Goal: Contribute content: Contribute content

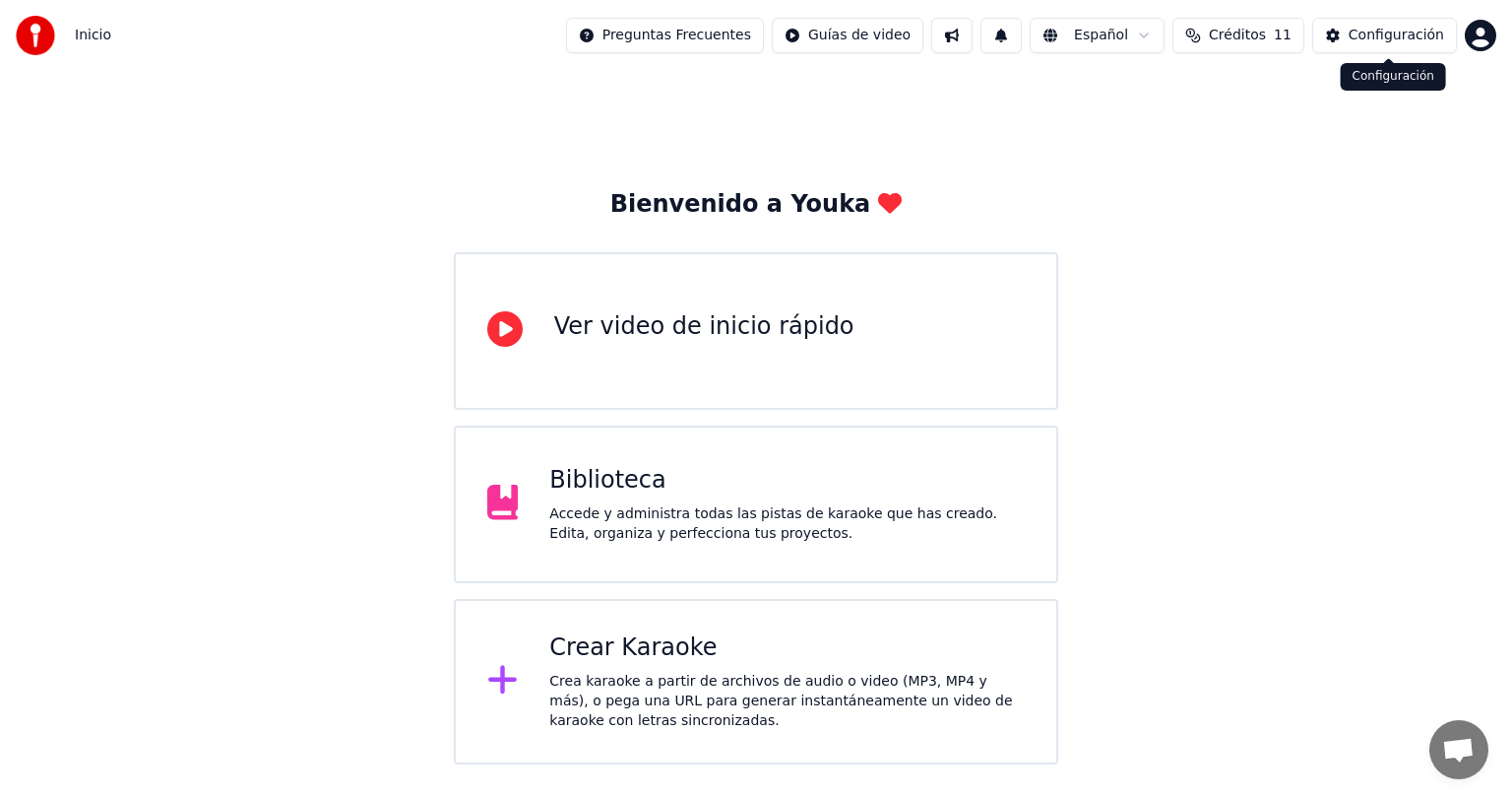
click at [1401, 46] on button "Configuración" at bounding box center [1384, 36] width 145 height 36
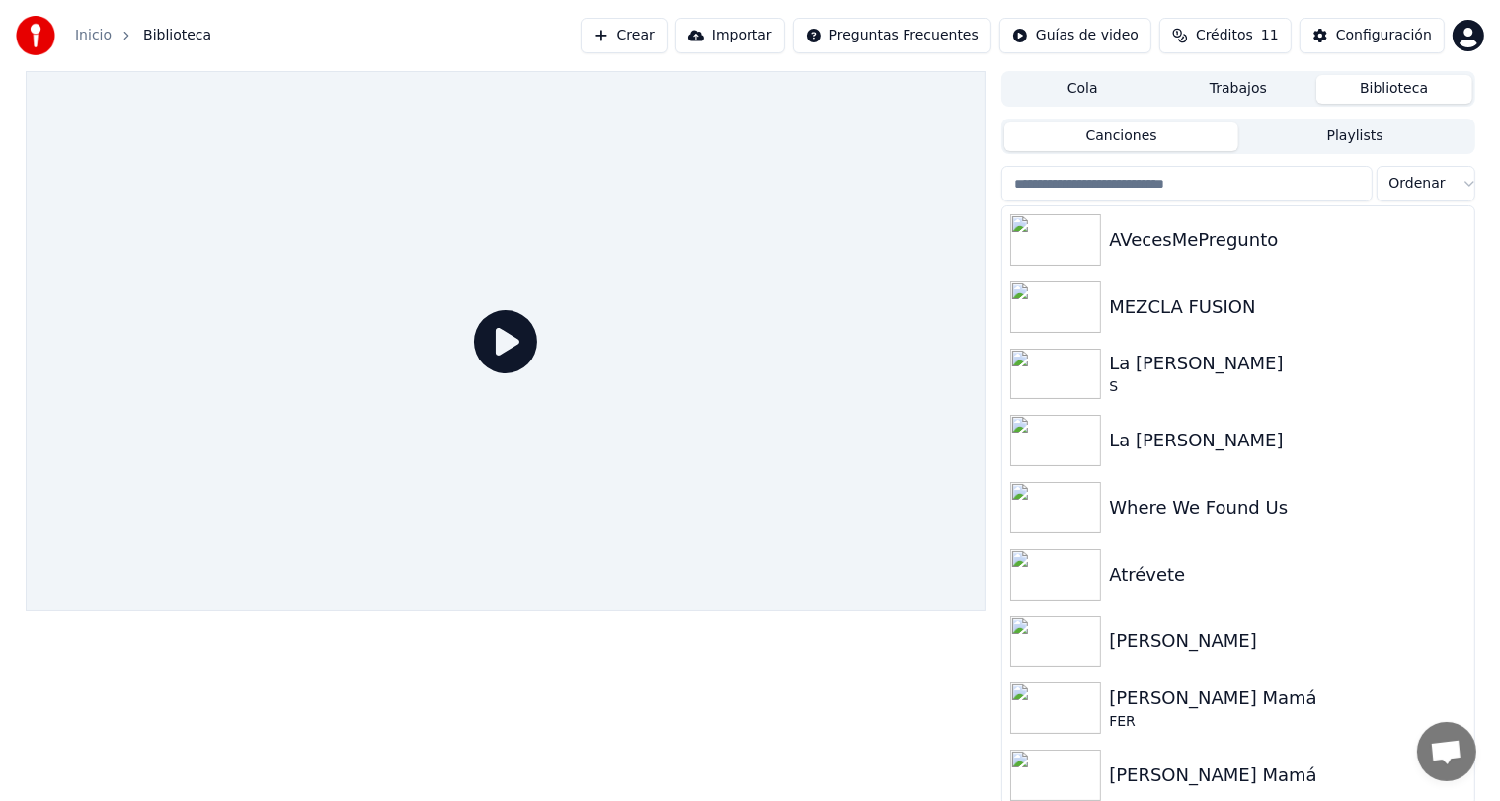
click at [667, 52] on button "Crear" at bounding box center [623, 36] width 87 height 36
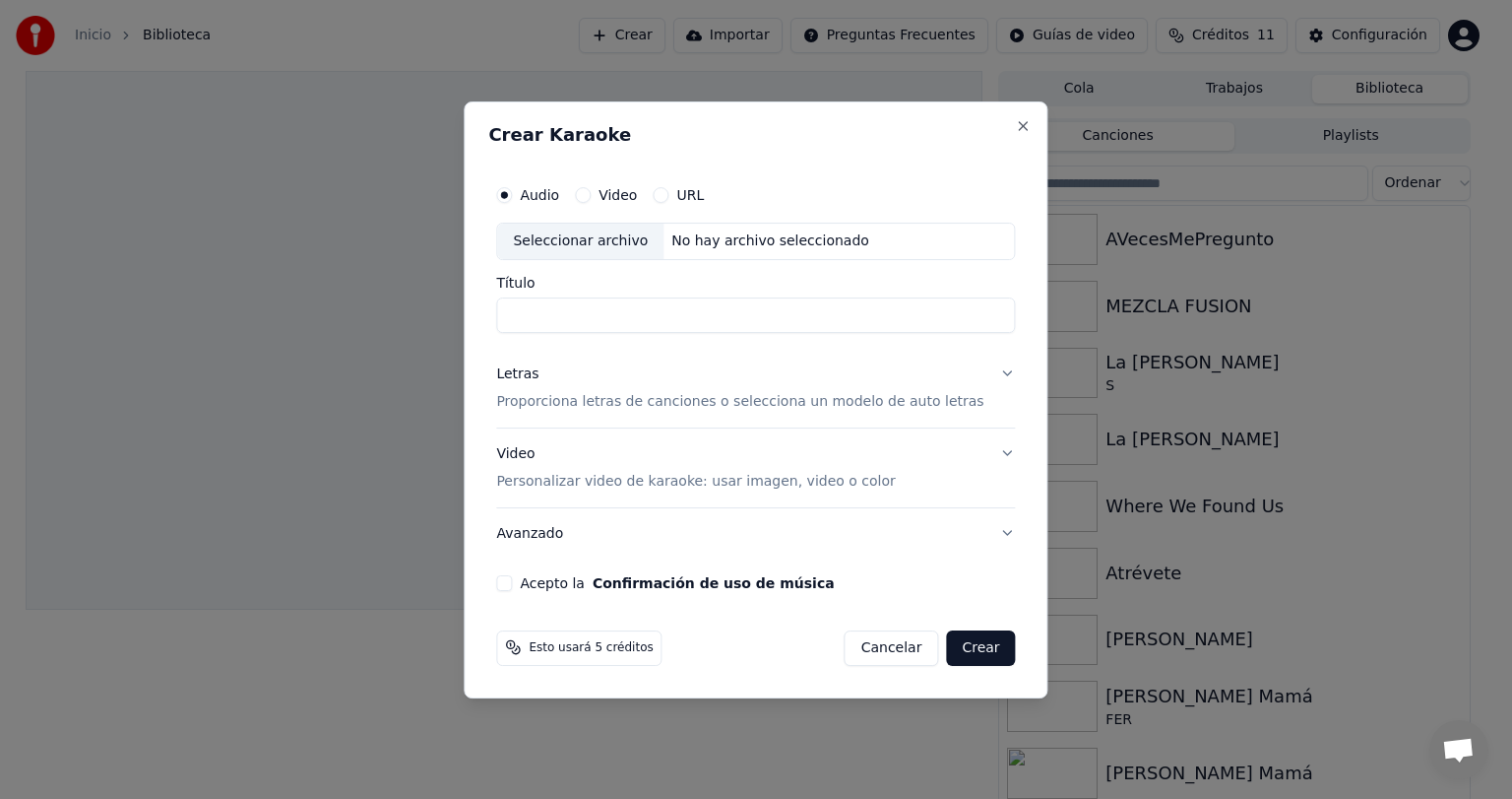
click at [573, 302] on input "Título" at bounding box center [756, 315] width 519 height 36
click at [642, 248] on div "Seleccionar archivo" at bounding box center [580, 241] width 167 height 36
type input "**********"
click at [590, 397] on p "Proporciona letras de canciones o selecciona un modelo de auto letras" at bounding box center [740, 402] width 488 height 20
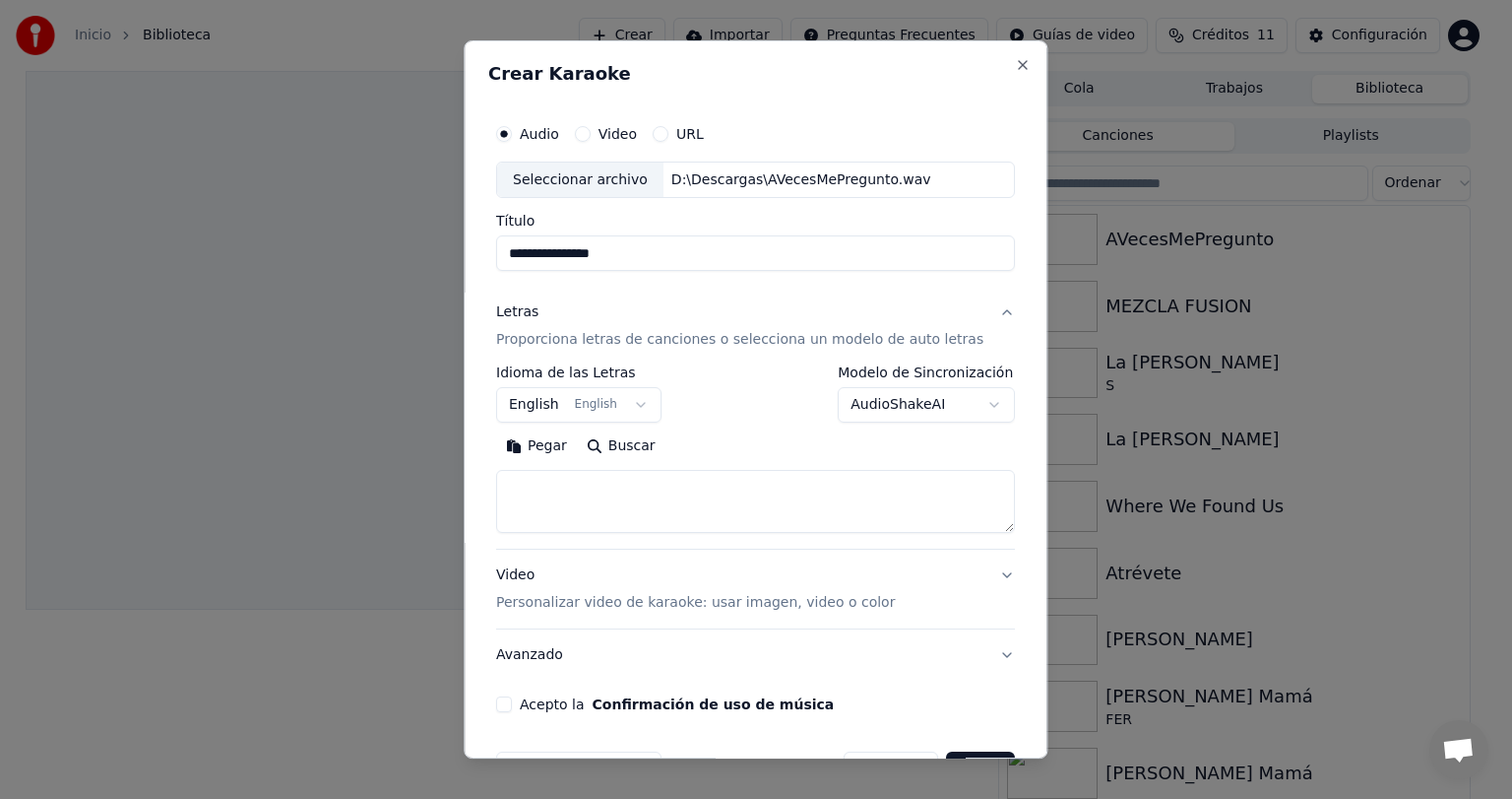
click at [586, 402] on button "English English" at bounding box center [579, 406] width 166 height 36
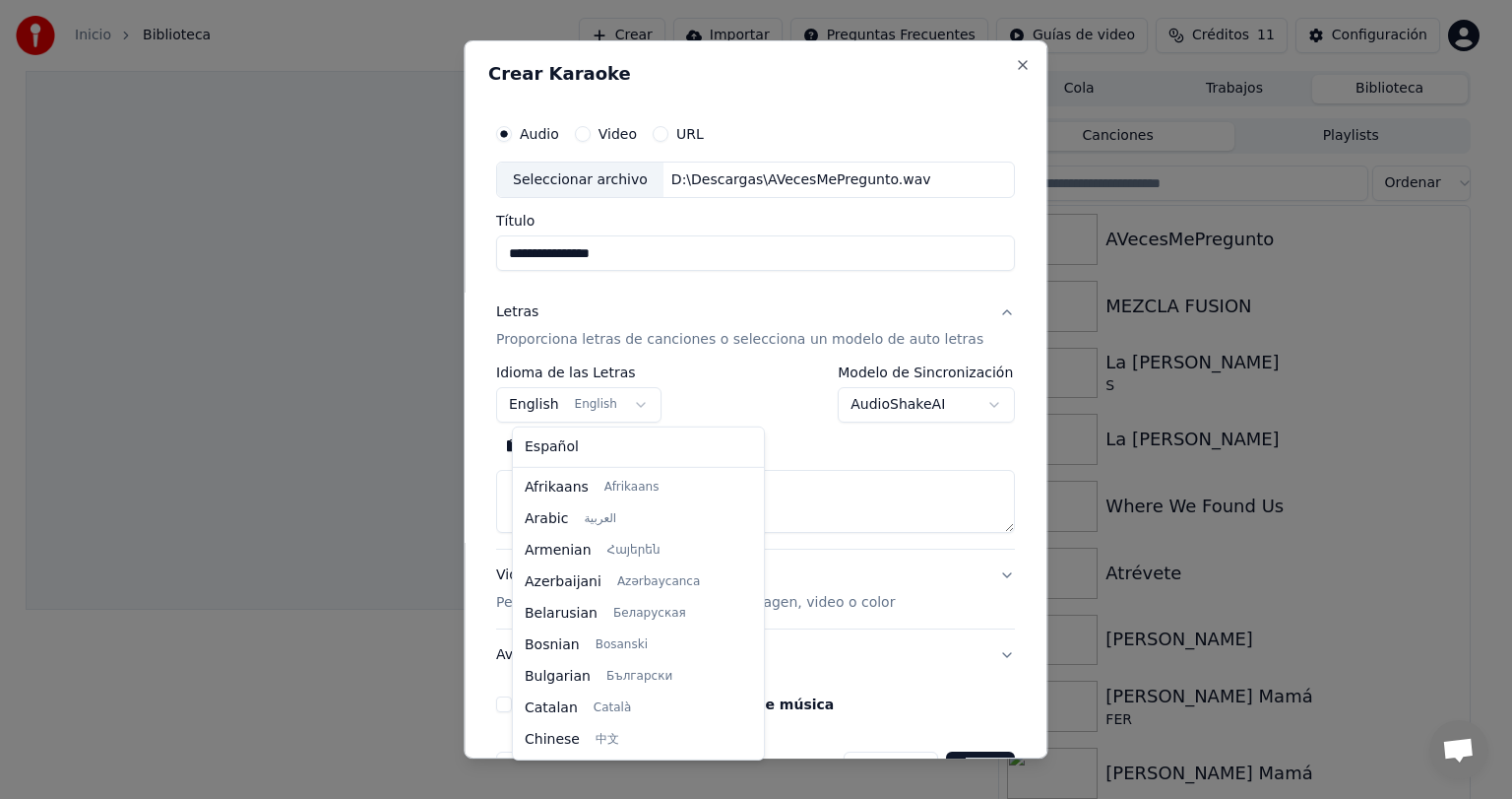
scroll to position [158, 0]
select select "**"
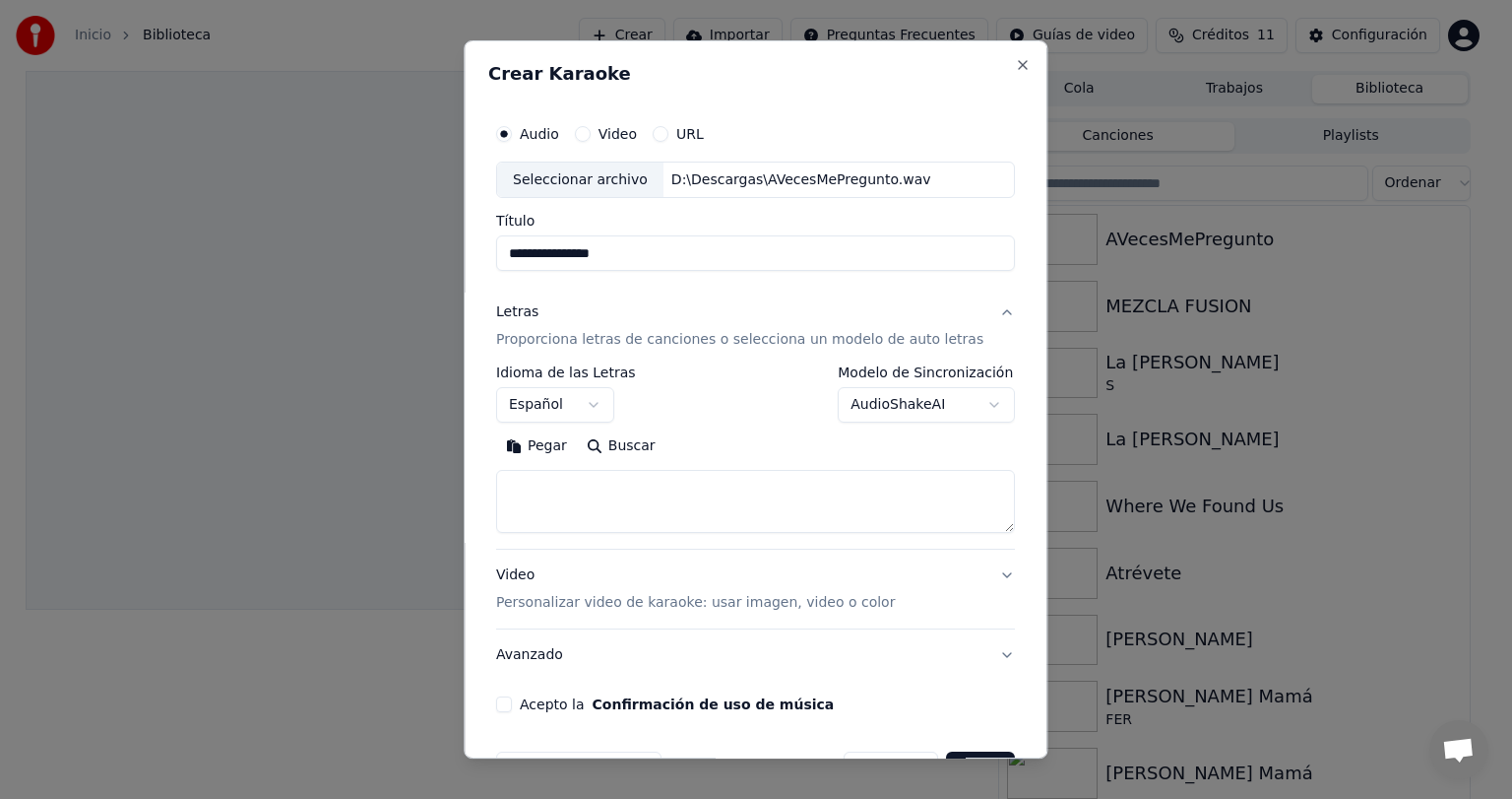
click at [568, 486] on textarea at bounding box center [756, 502] width 519 height 63
paste textarea "**********"
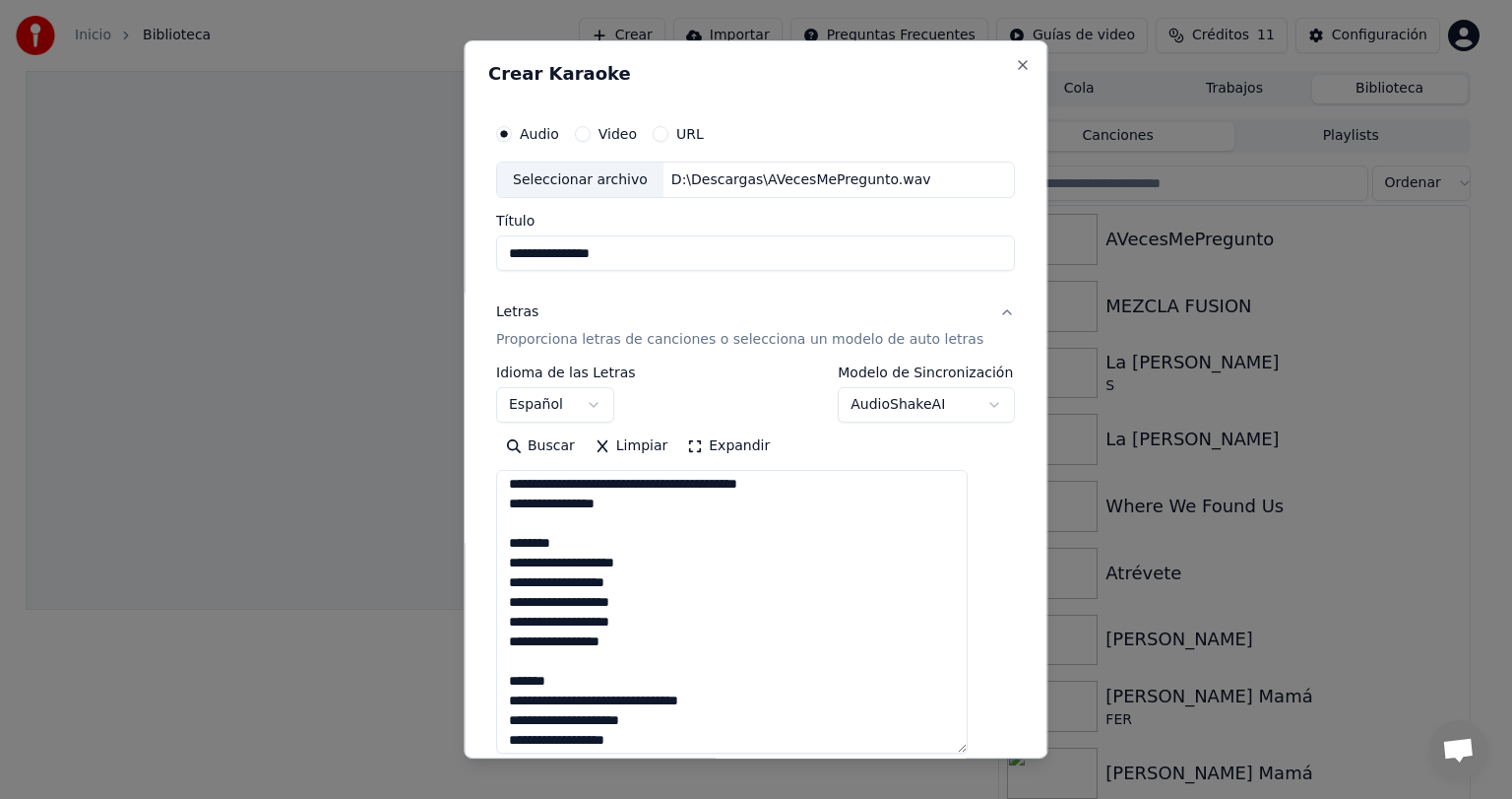
drag, startPoint x: 974, startPoint y: 531, endPoint x: 976, endPoint y: 746, distance: 215.0
click at [967, 746] on textarea at bounding box center [732, 612] width 472 height 283
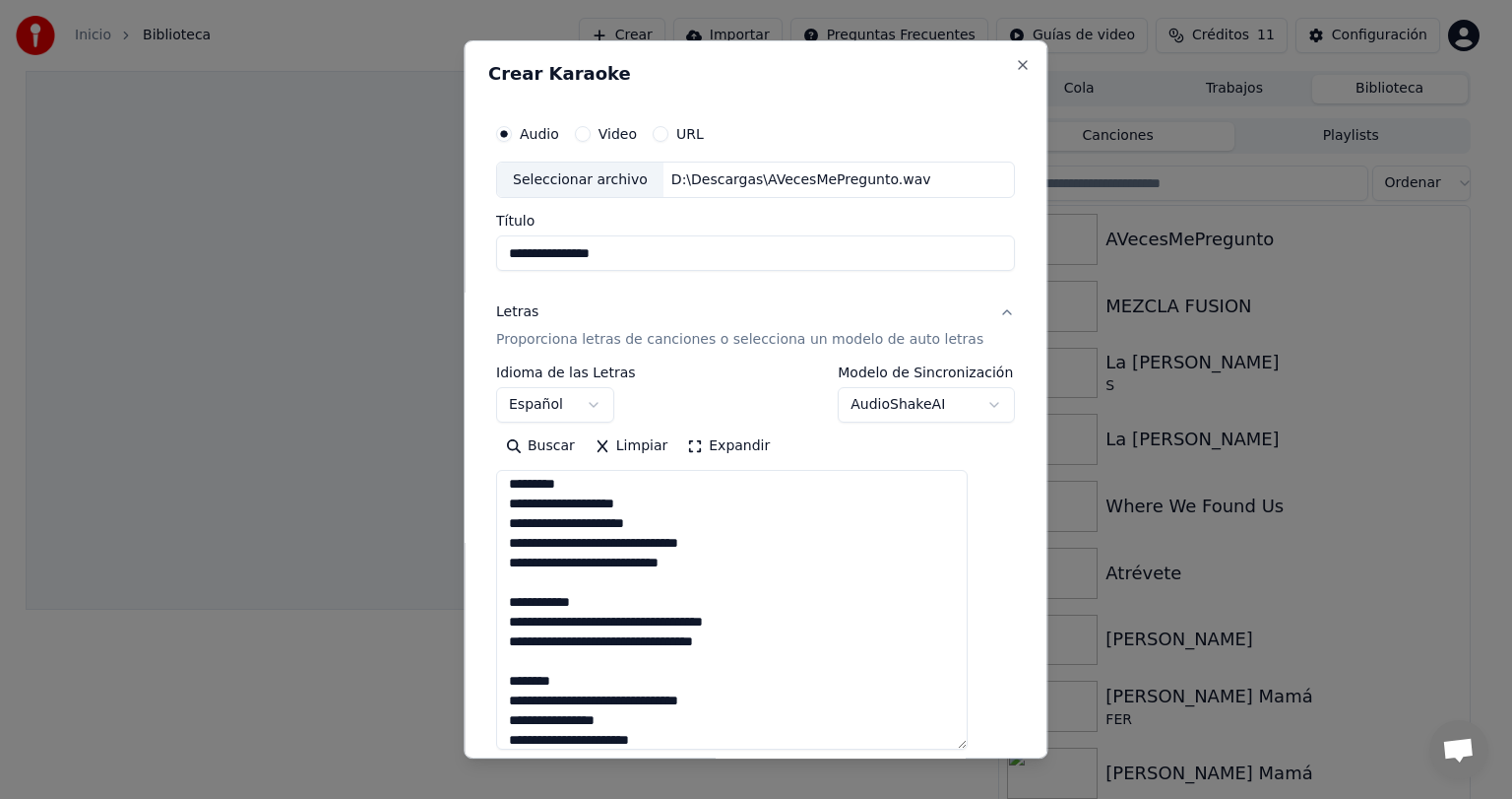
scroll to position [0, 0]
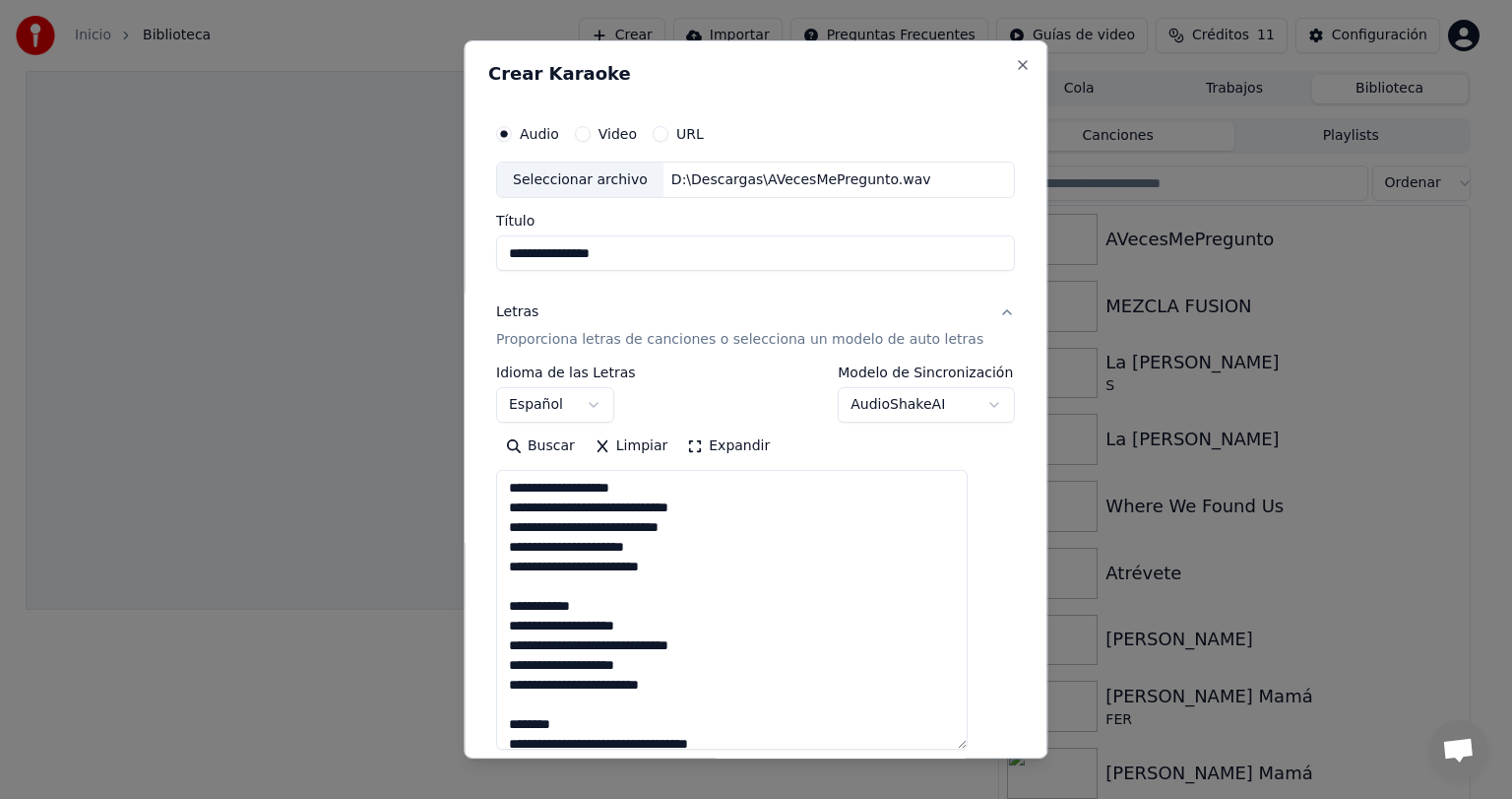
click at [640, 606] on textarea at bounding box center [732, 610] width 472 height 279
click at [612, 701] on textarea at bounding box center [732, 610] width 472 height 279
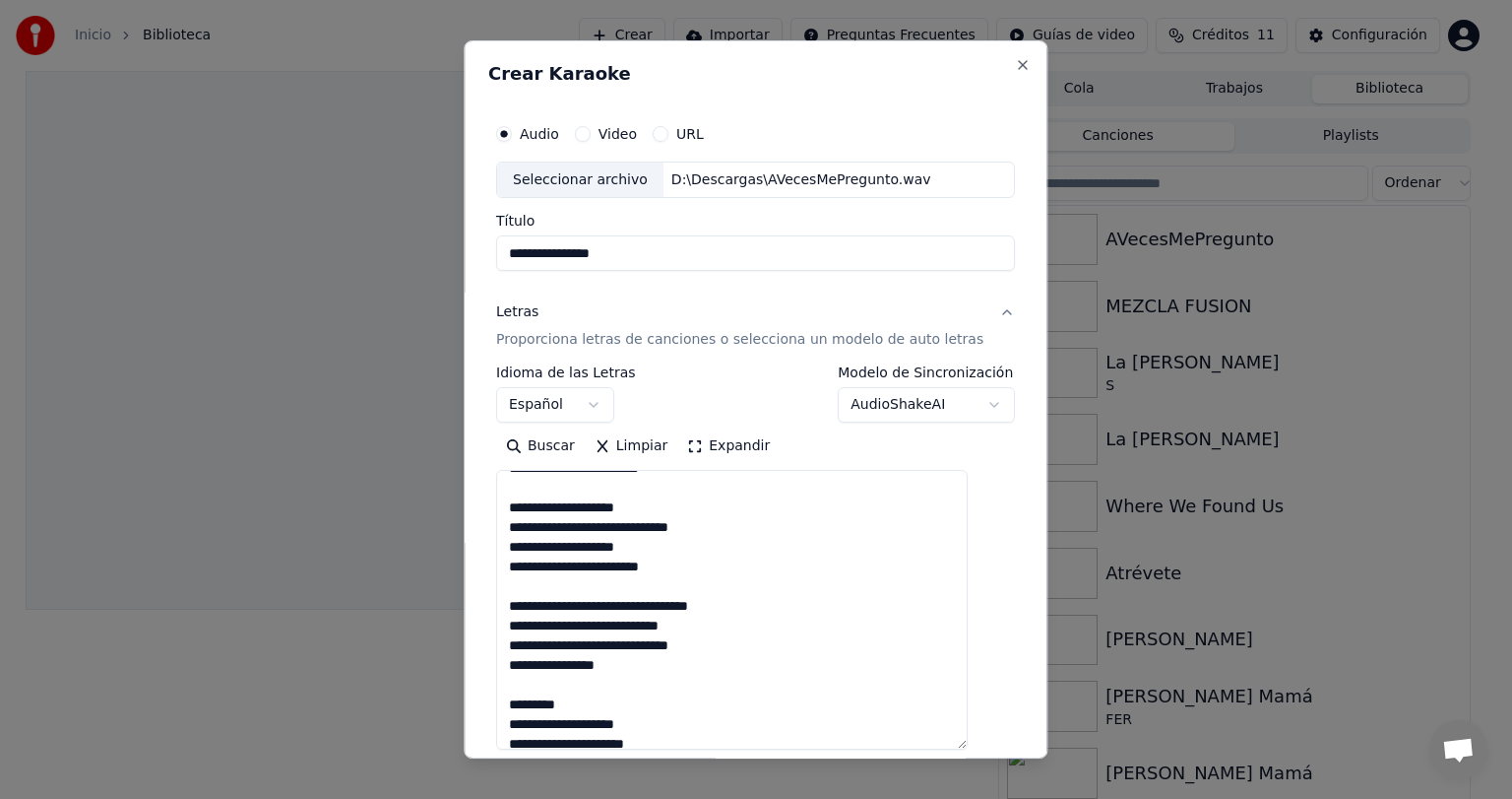
scroll to position [197, 0]
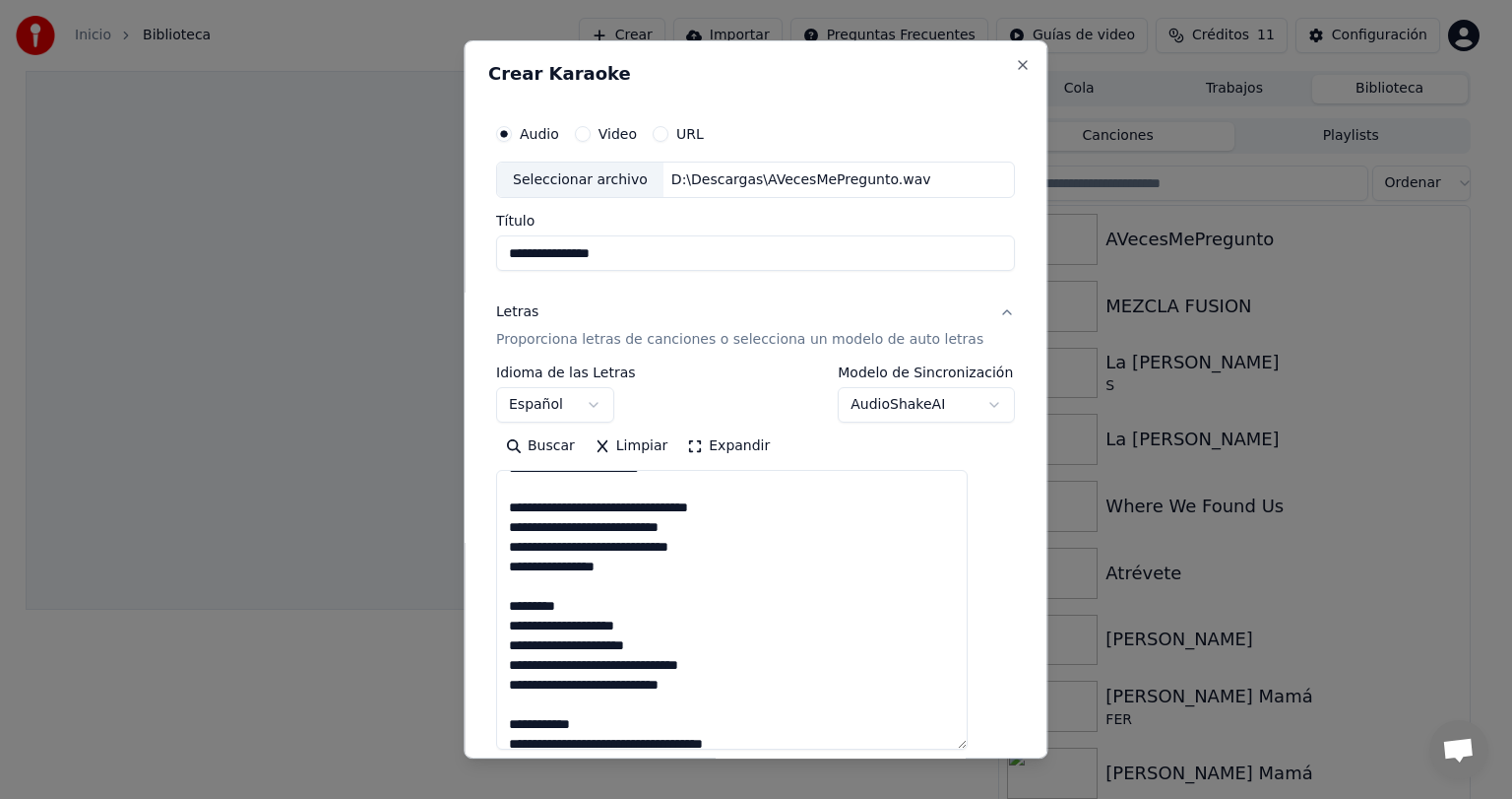
click at [627, 607] on textarea at bounding box center [732, 610] width 472 height 279
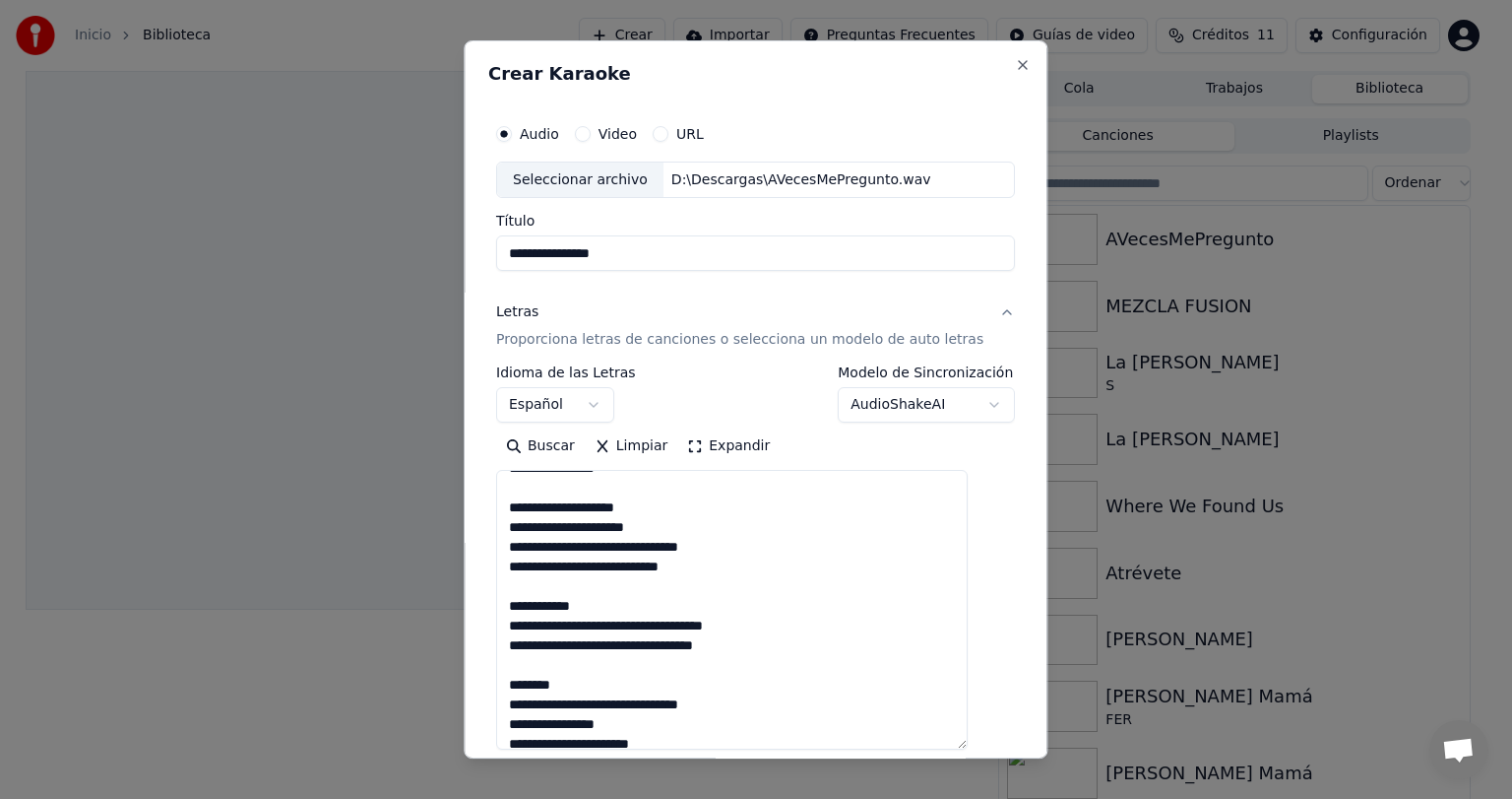
click at [642, 600] on textarea at bounding box center [732, 610] width 472 height 279
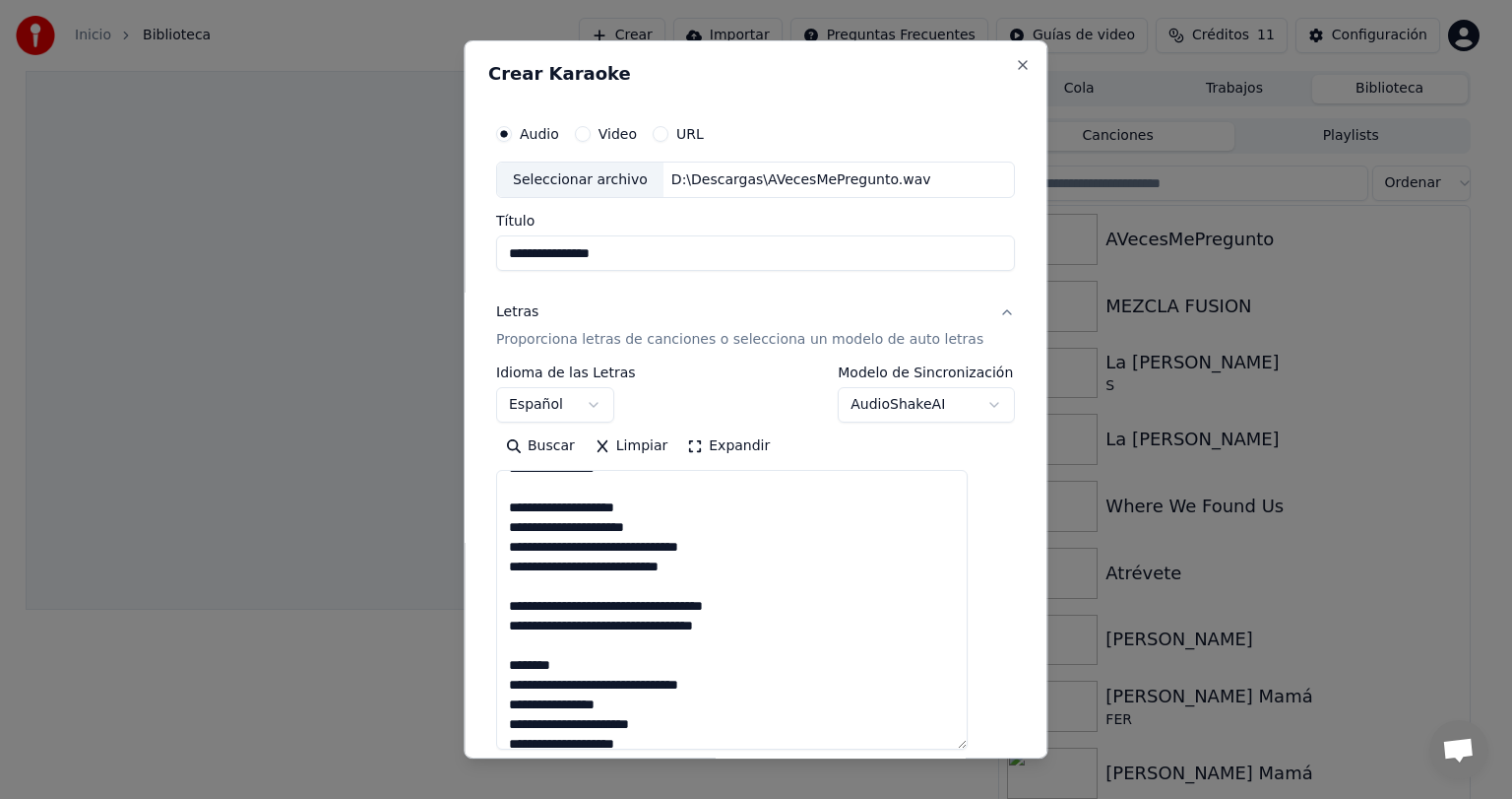
click at [603, 673] on textarea at bounding box center [732, 610] width 472 height 279
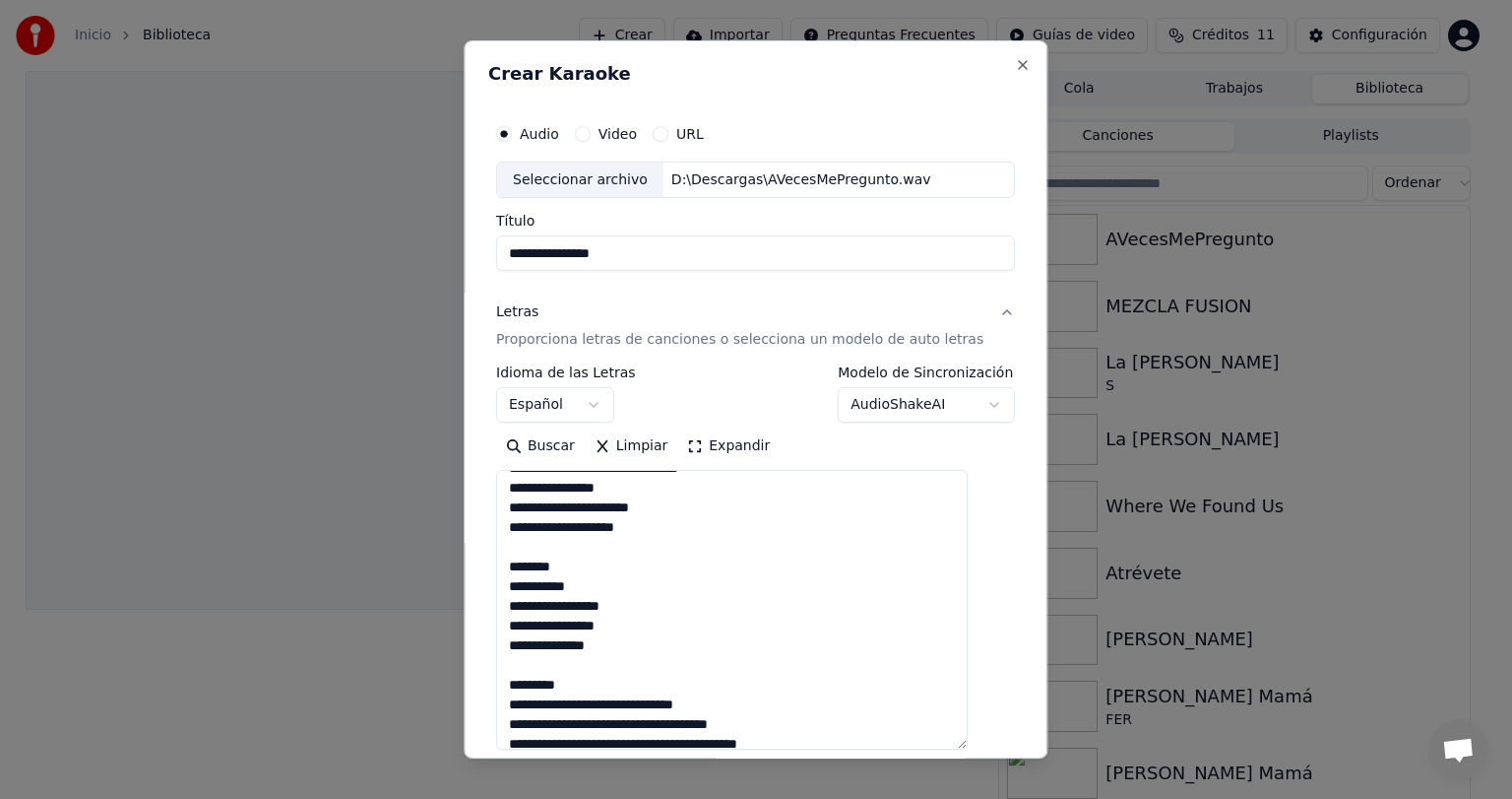
scroll to position [591, 0]
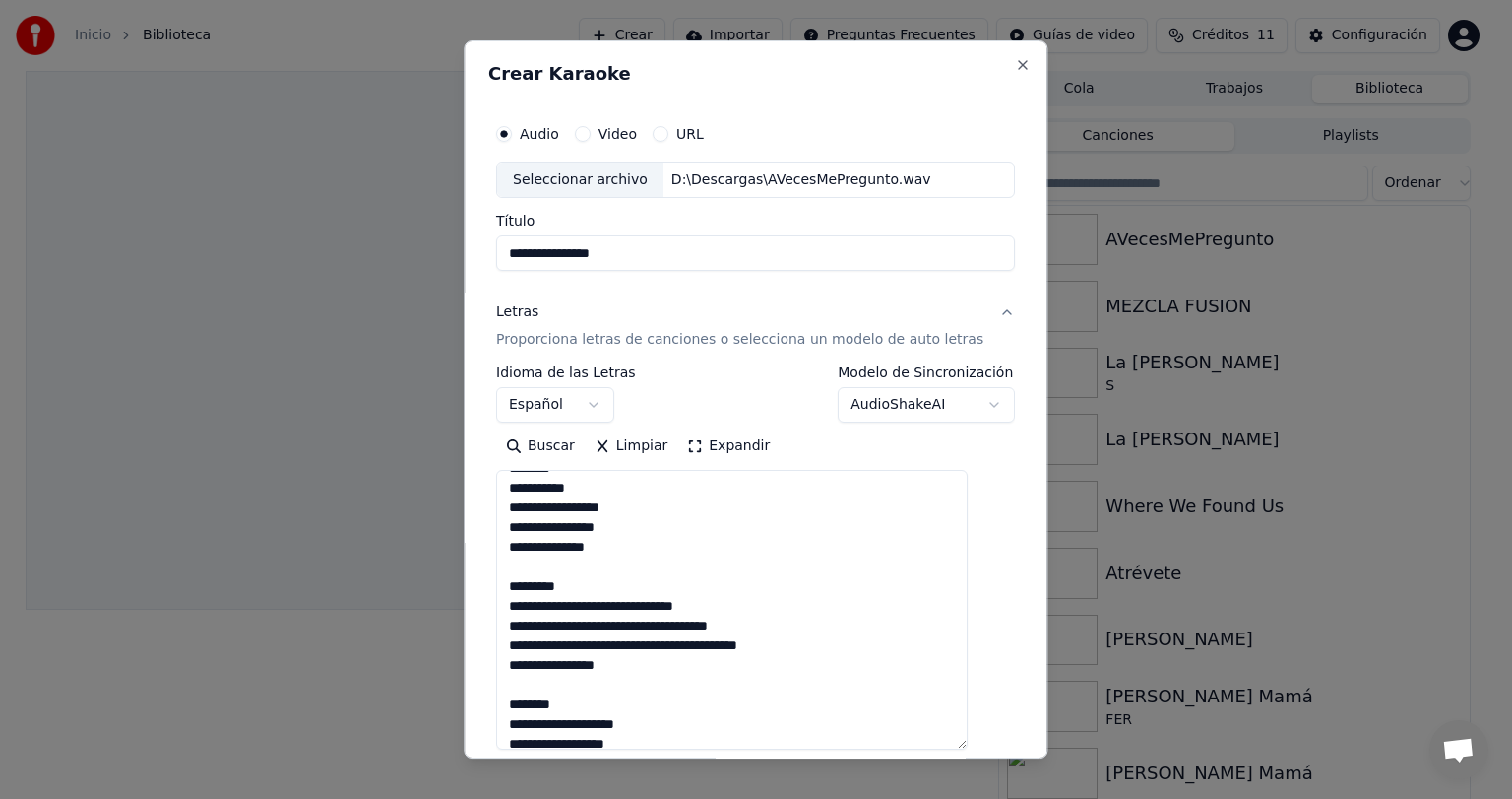
click at [634, 706] on textarea at bounding box center [732, 610] width 472 height 279
click at [651, 580] on textarea at bounding box center [732, 610] width 472 height 279
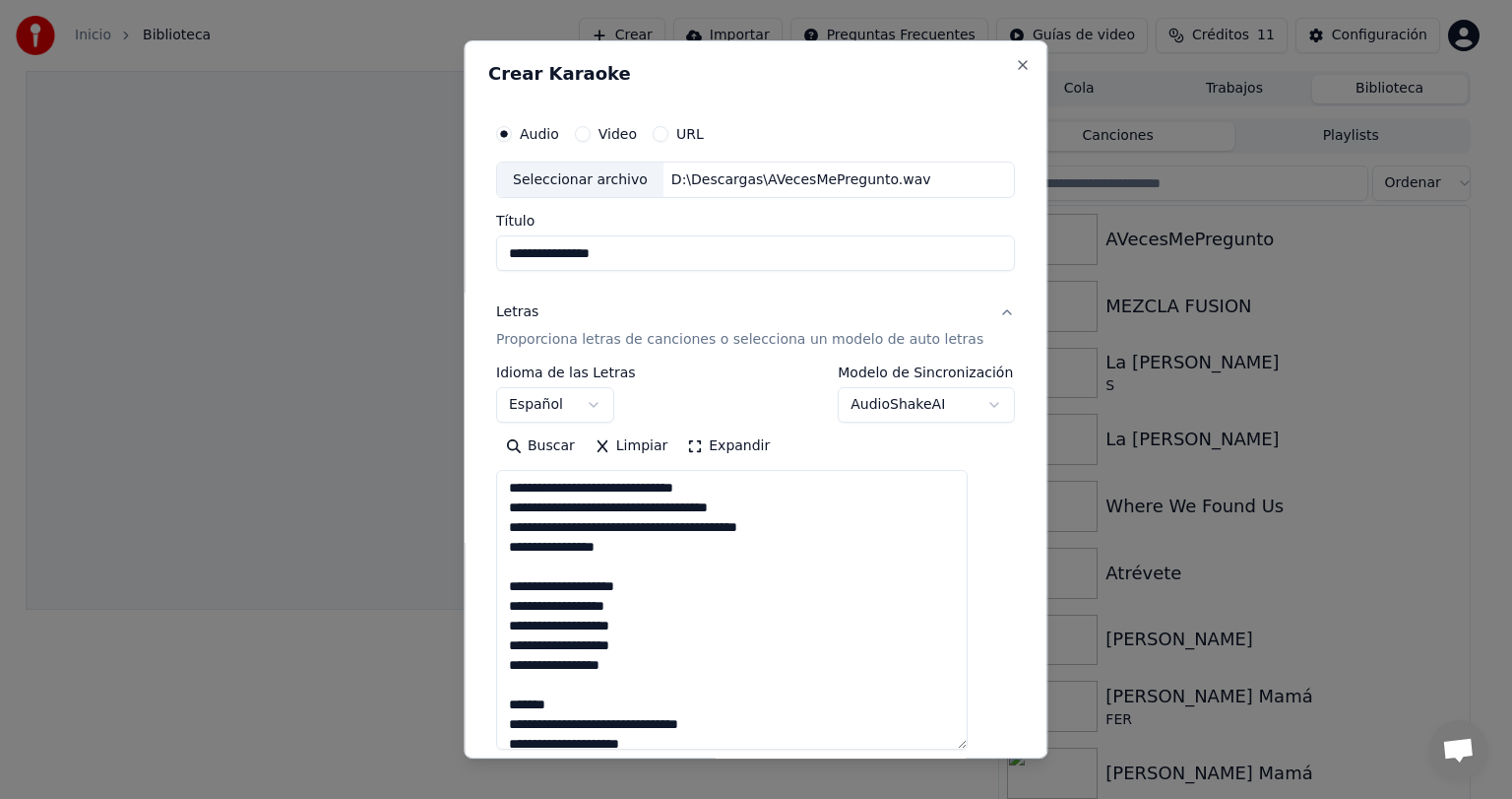
scroll to position [721, 0]
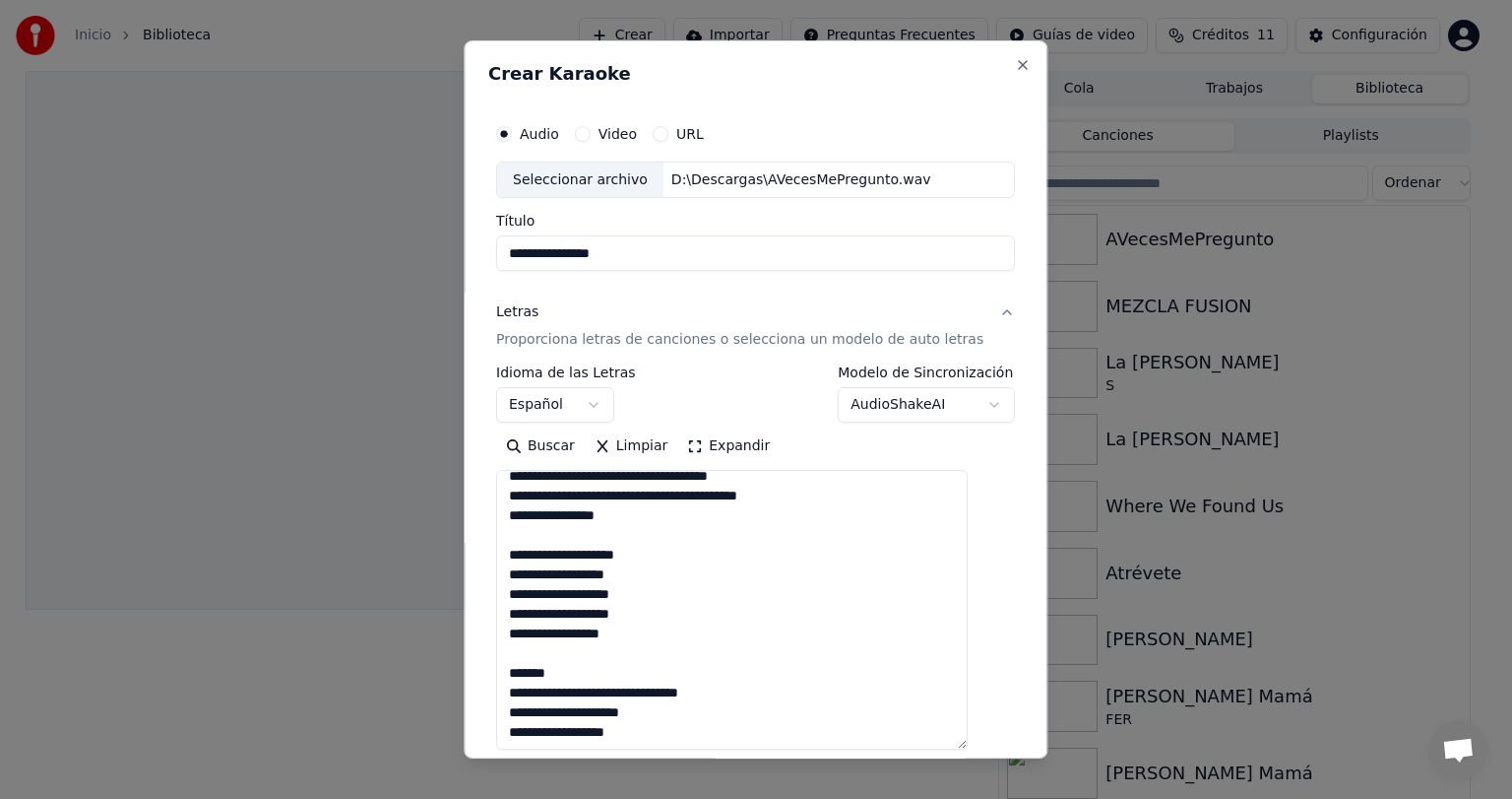
click at [638, 661] on textarea at bounding box center [732, 610] width 472 height 279
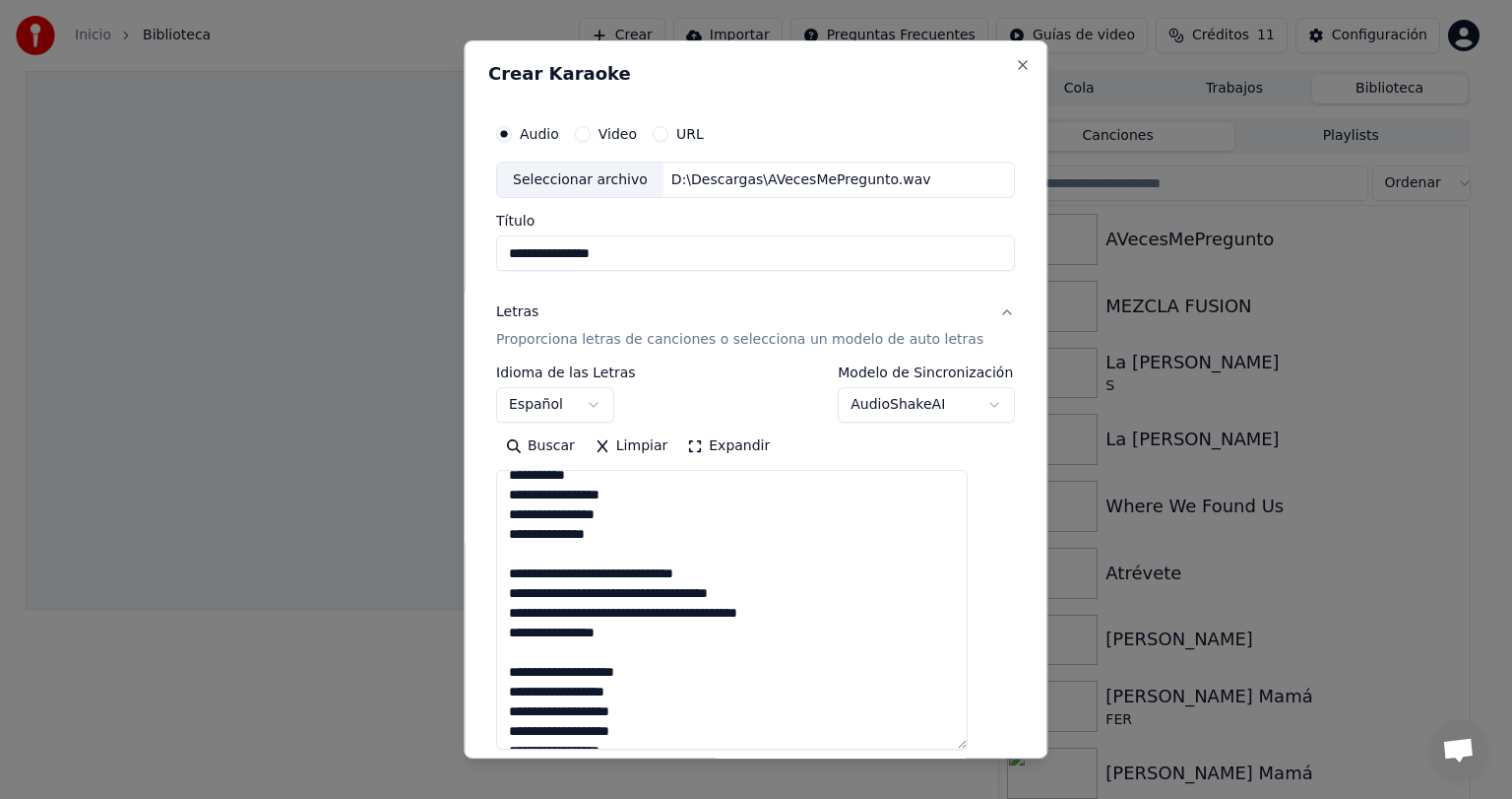
scroll to position [505, 0]
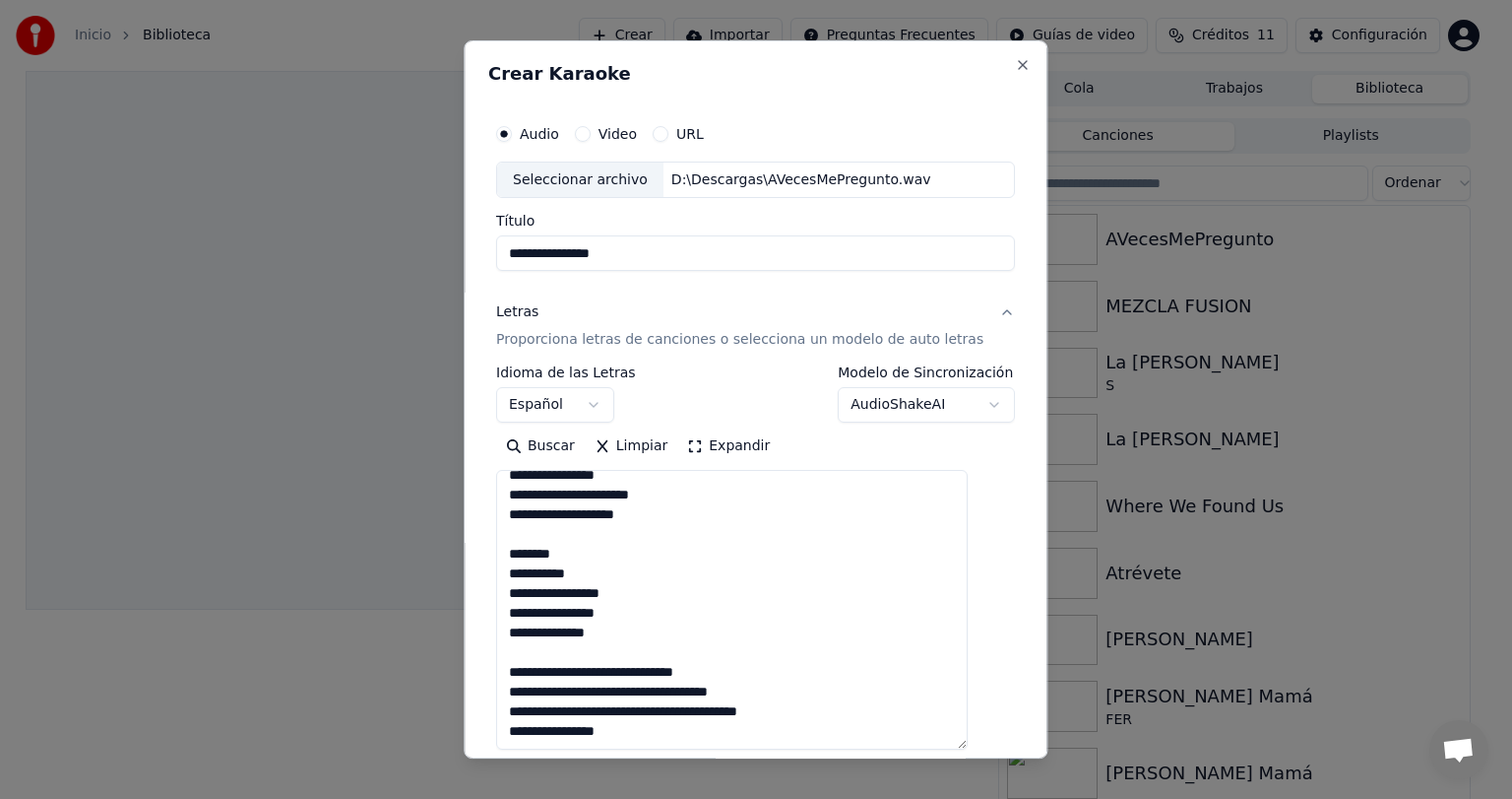
click at [654, 555] on textarea at bounding box center [732, 610] width 472 height 279
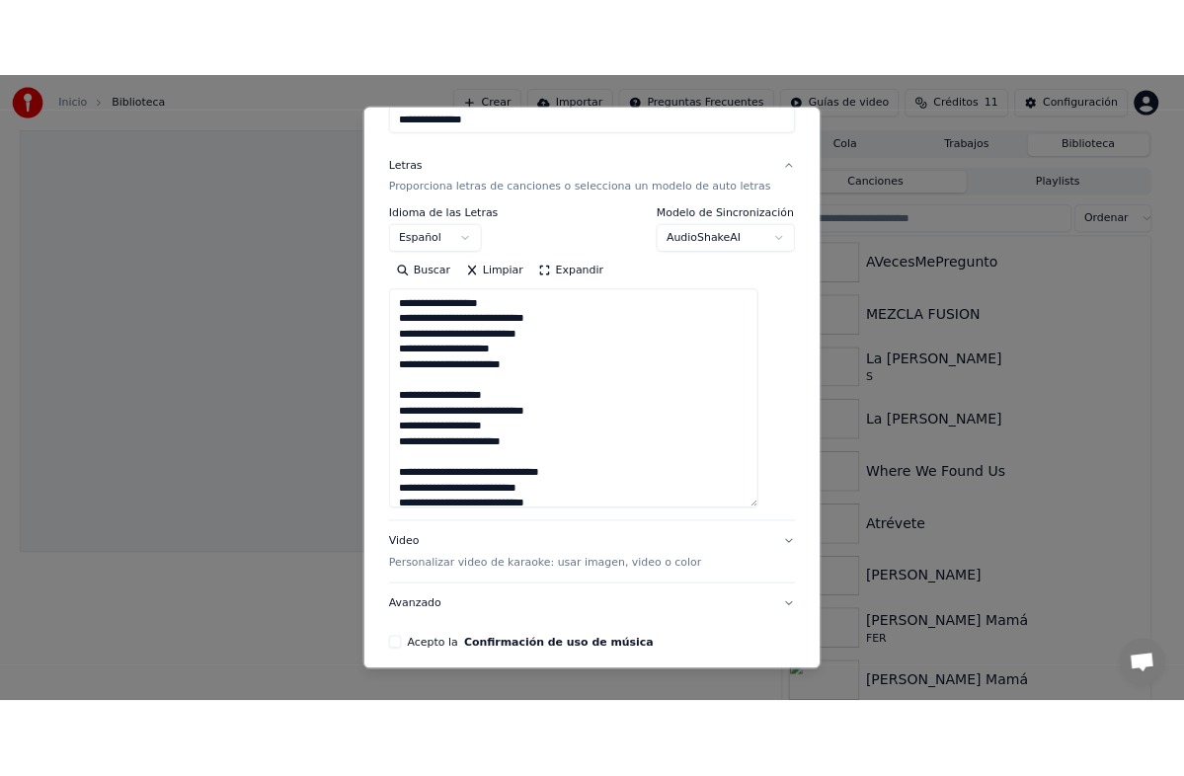
scroll to position [276, 0]
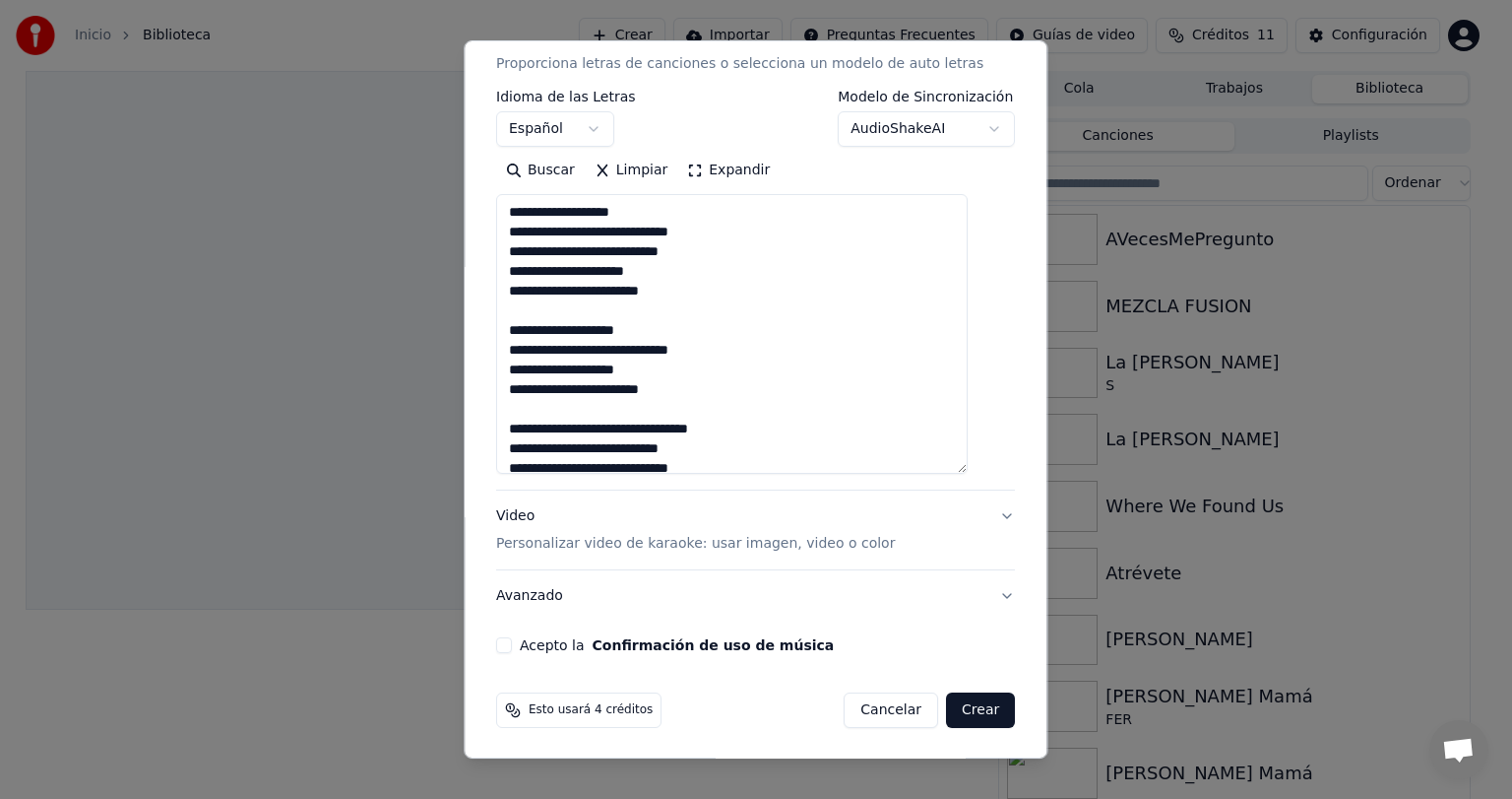
type textarea "**********"
click at [512, 640] on button "Acepto la Confirmación de uso de música" at bounding box center [505, 645] width 16 height 16
click at [953, 709] on button "Crear" at bounding box center [980, 710] width 69 height 36
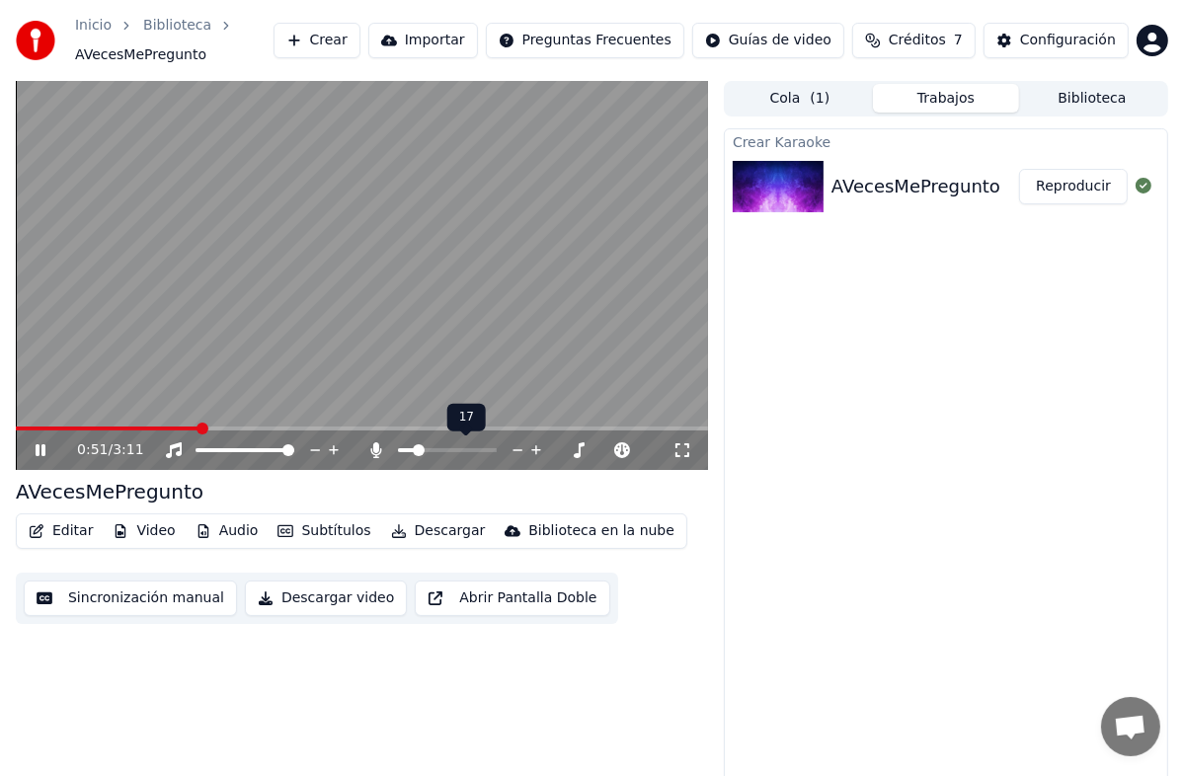
click at [415, 456] on span at bounding box center [419, 450] width 12 height 12
click at [415, 460] on div "0:51 / 3:11" at bounding box center [362, 449] width 692 height 39
click at [489, 450] on span at bounding box center [491, 450] width 12 height 12
click at [497, 456] on span at bounding box center [491, 450] width 12 height 12
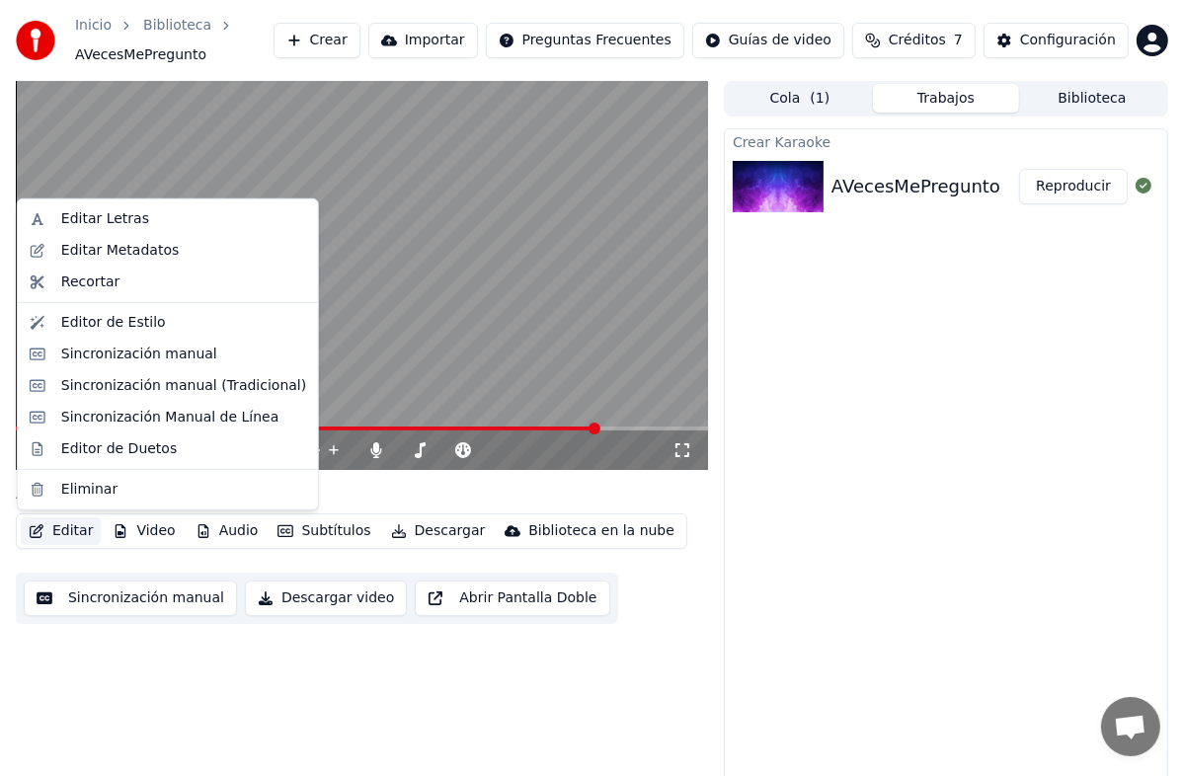
click at [52, 529] on button "Editar" at bounding box center [61, 531] width 80 height 28
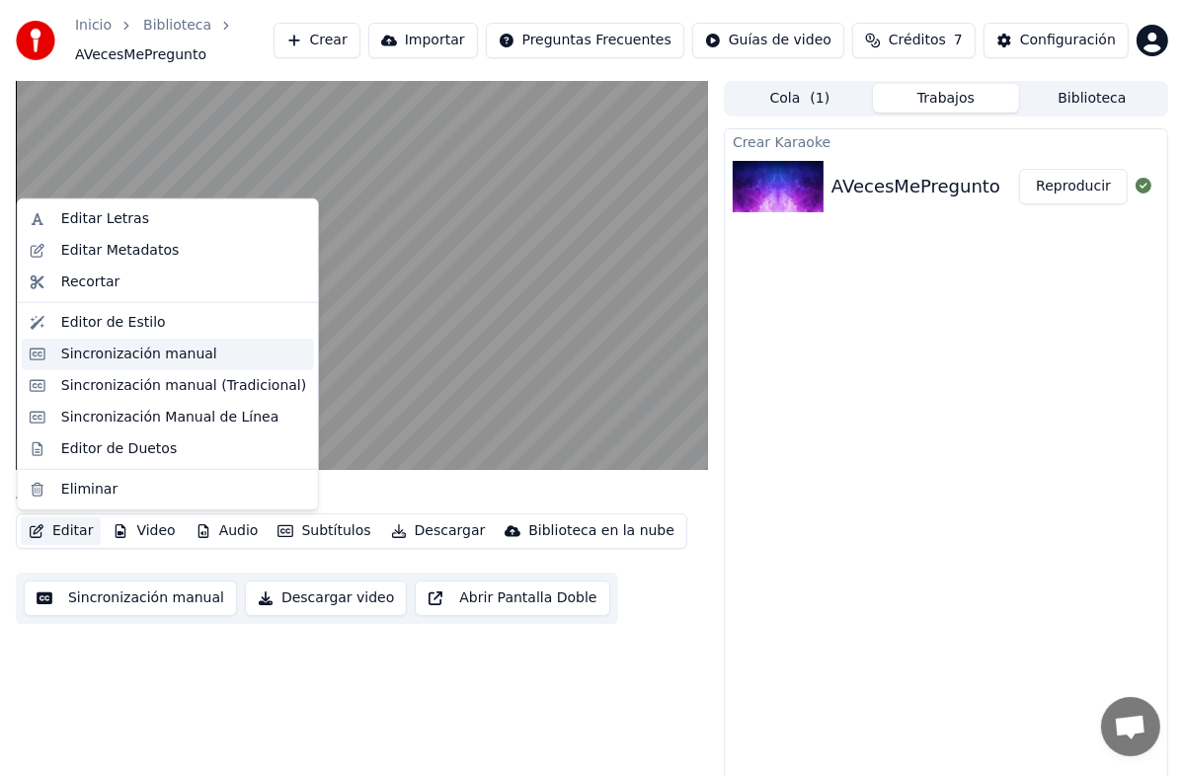
click at [91, 350] on div "Sincronización manual" at bounding box center [139, 355] width 156 height 20
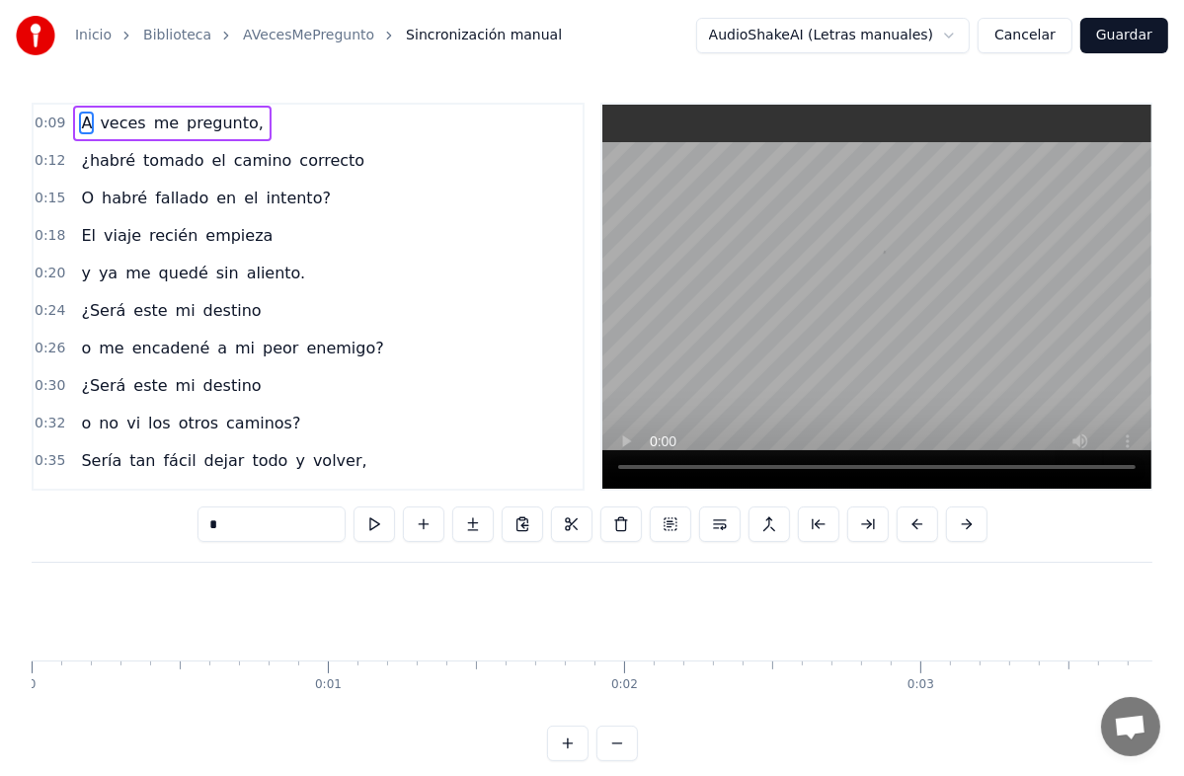
scroll to position [0, 2625]
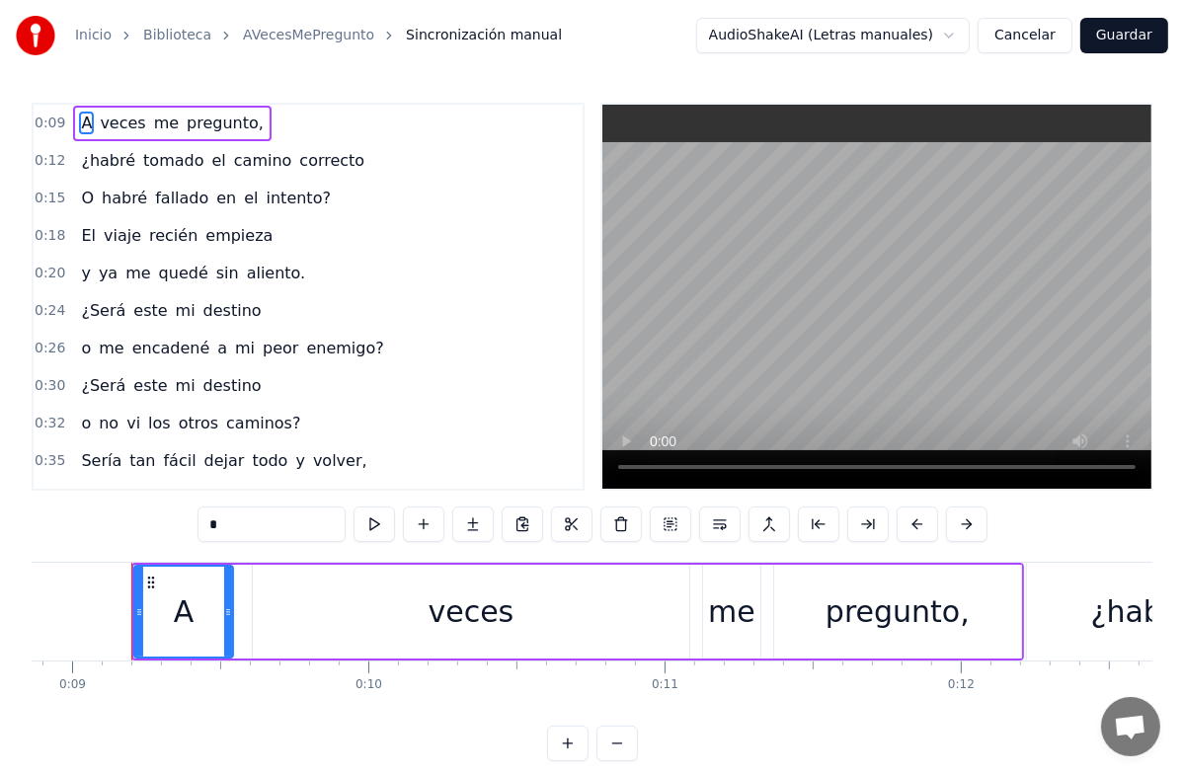
click at [354, 168] on div "0:12 ¿habré tomado el camino correcto" at bounding box center [308, 161] width 549 height 38
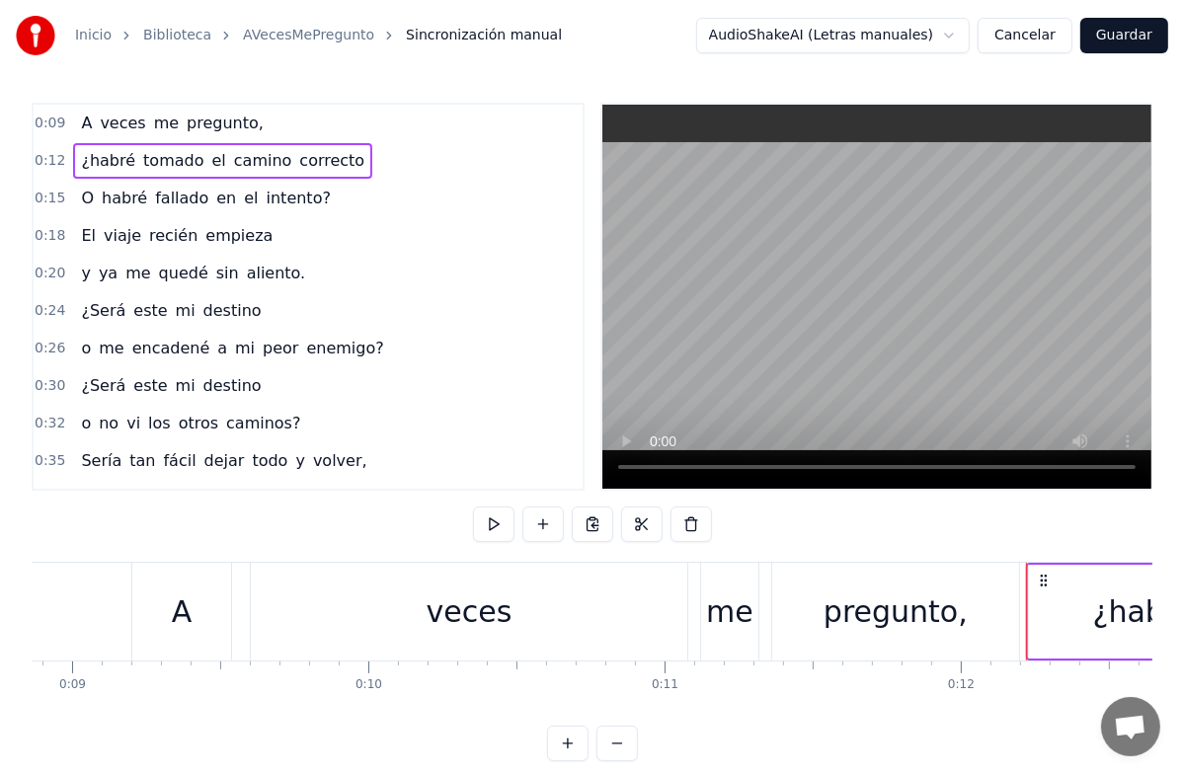
click at [1117, 30] on button "Guardar" at bounding box center [1124, 36] width 88 height 36
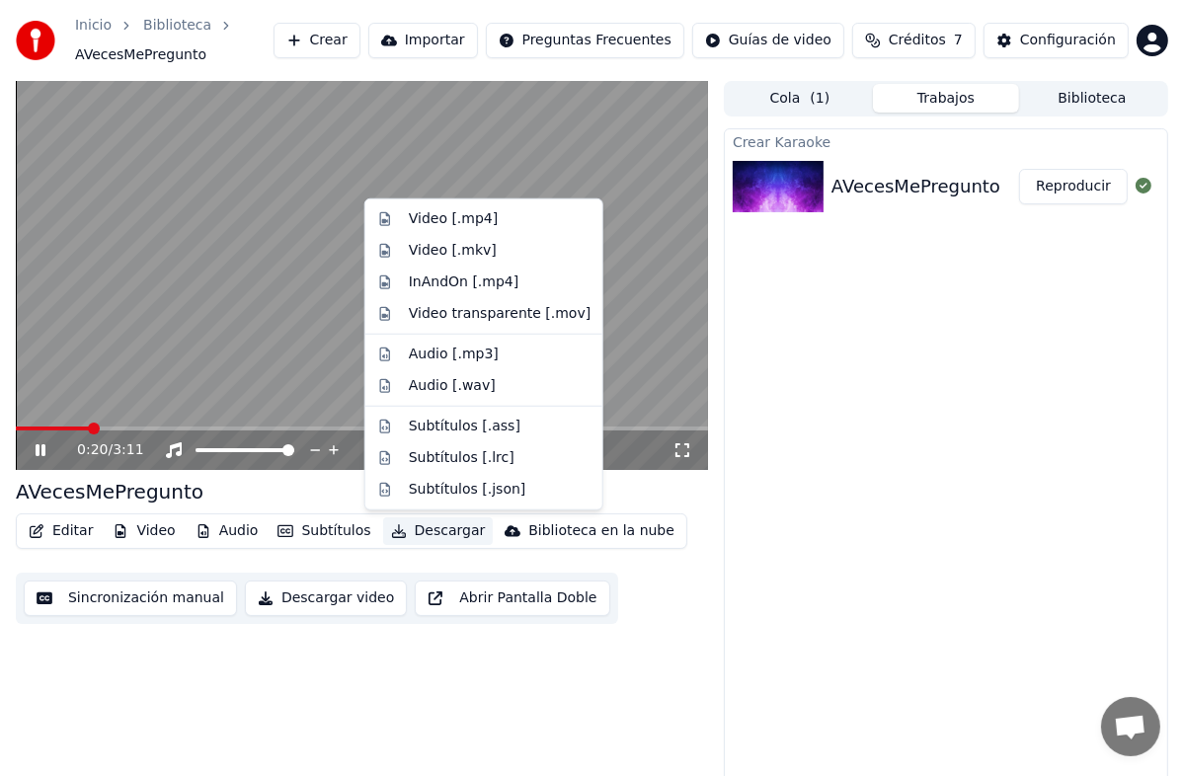
click at [392, 535] on icon "button" at bounding box center [399, 531] width 14 height 14
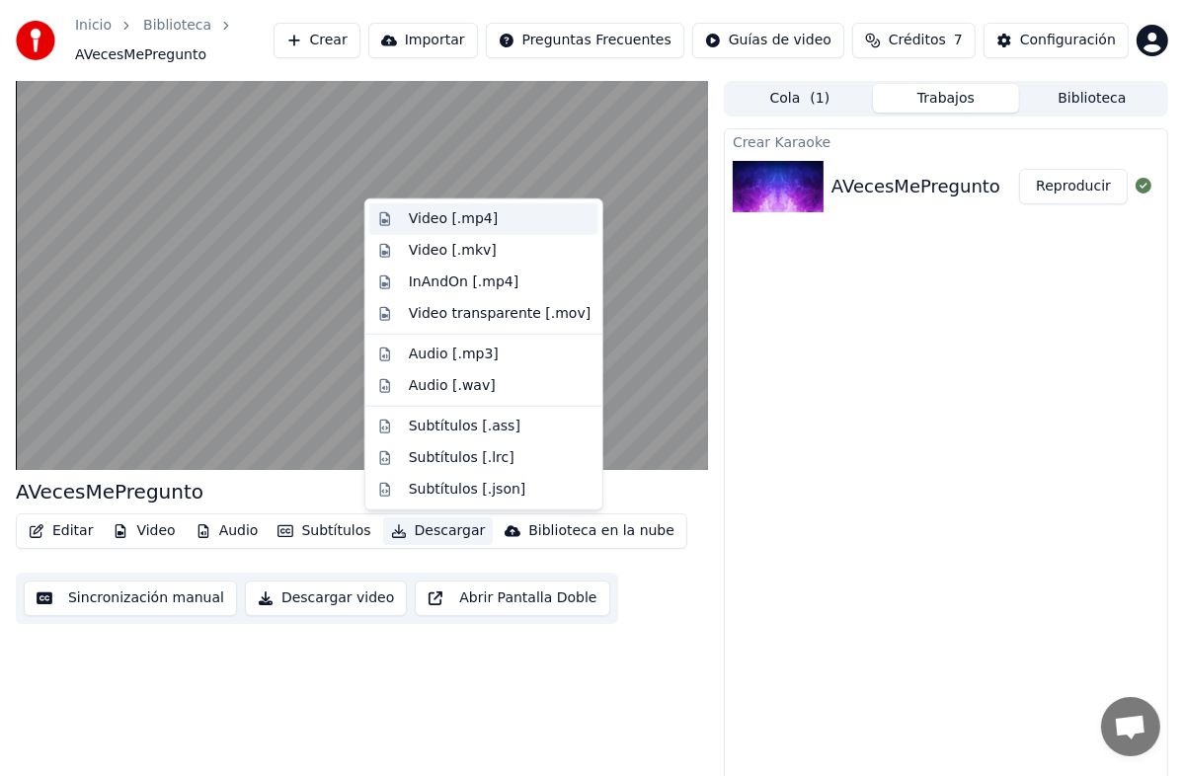
click at [479, 215] on div "Video [.mp4]" at bounding box center [453, 219] width 89 height 20
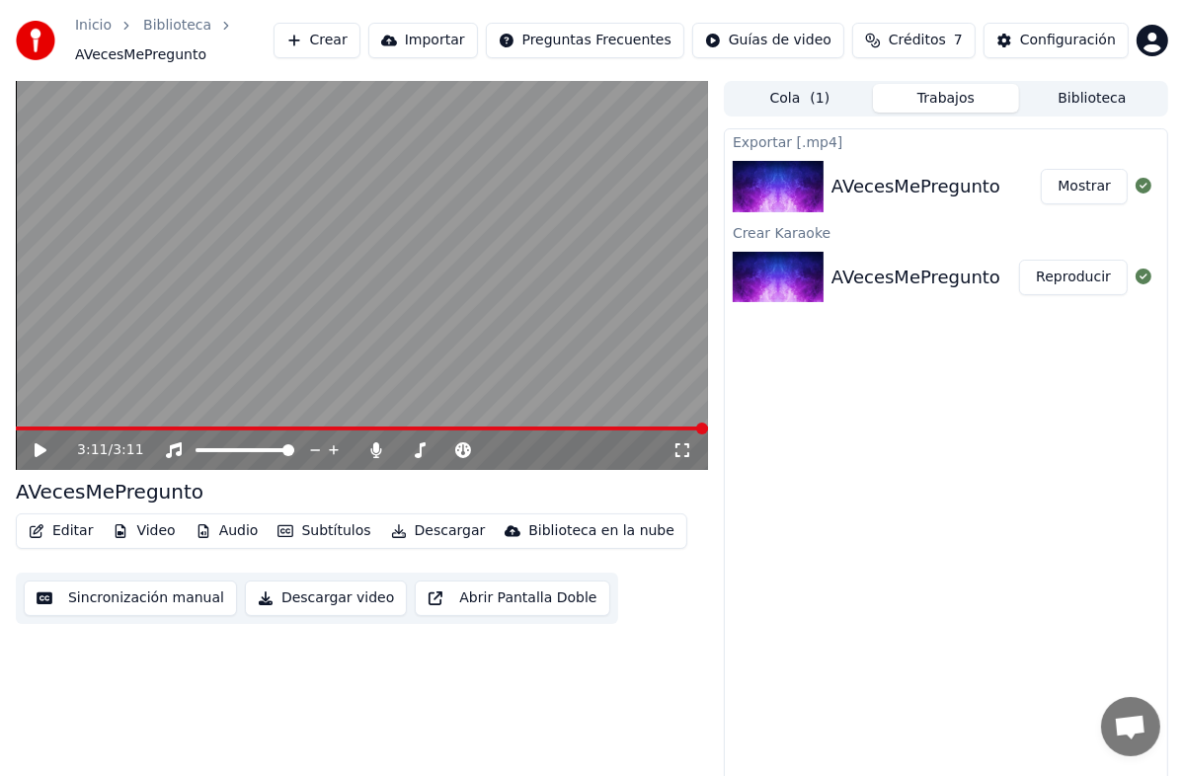
click at [1073, 194] on button "Mostrar" at bounding box center [1084, 187] width 87 height 36
